Goal: Task Accomplishment & Management: Manage account settings

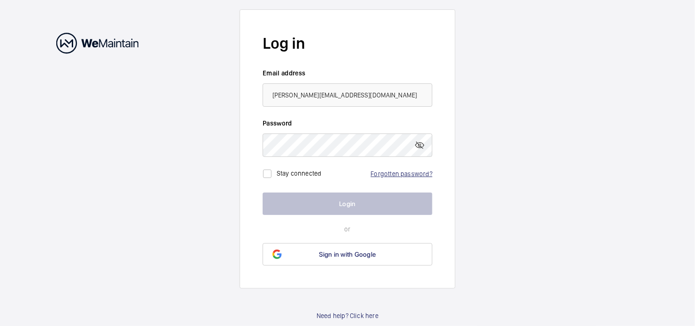
type input "[PERSON_NAME][EMAIL_ADDRESS][DOMAIN_NAME]"
click at [394, 175] on link "Forgotten password?" at bounding box center [401, 174] width 61 height 8
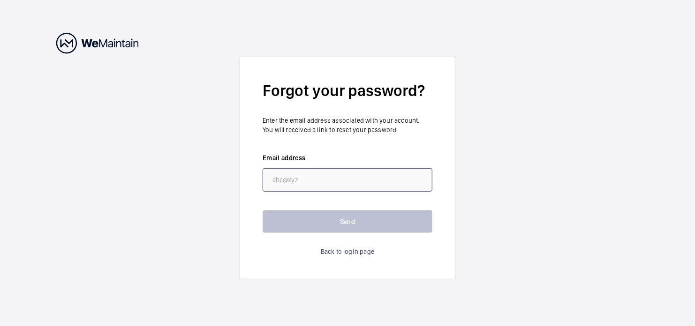
click at [394, 175] on input "email" at bounding box center [348, 179] width 170 height 23
paste input "[PERSON_NAME][EMAIL_ADDRESS][DOMAIN_NAME]"
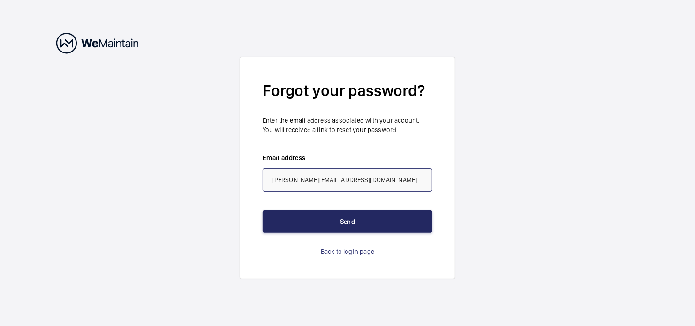
type input "[PERSON_NAME][EMAIL_ADDRESS][DOMAIN_NAME]"
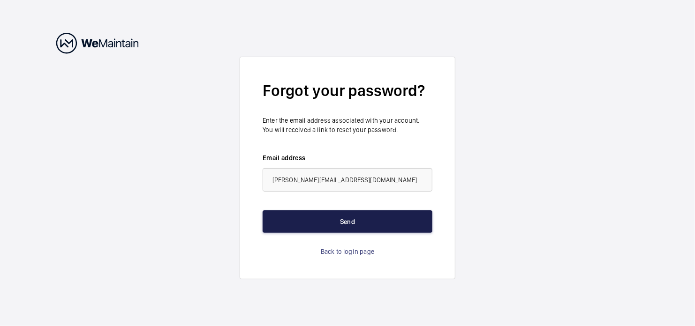
click at [355, 214] on button "Send" at bounding box center [348, 222] width 170 height 23
